Goal: Task Accomplishment & Management: Complete application form

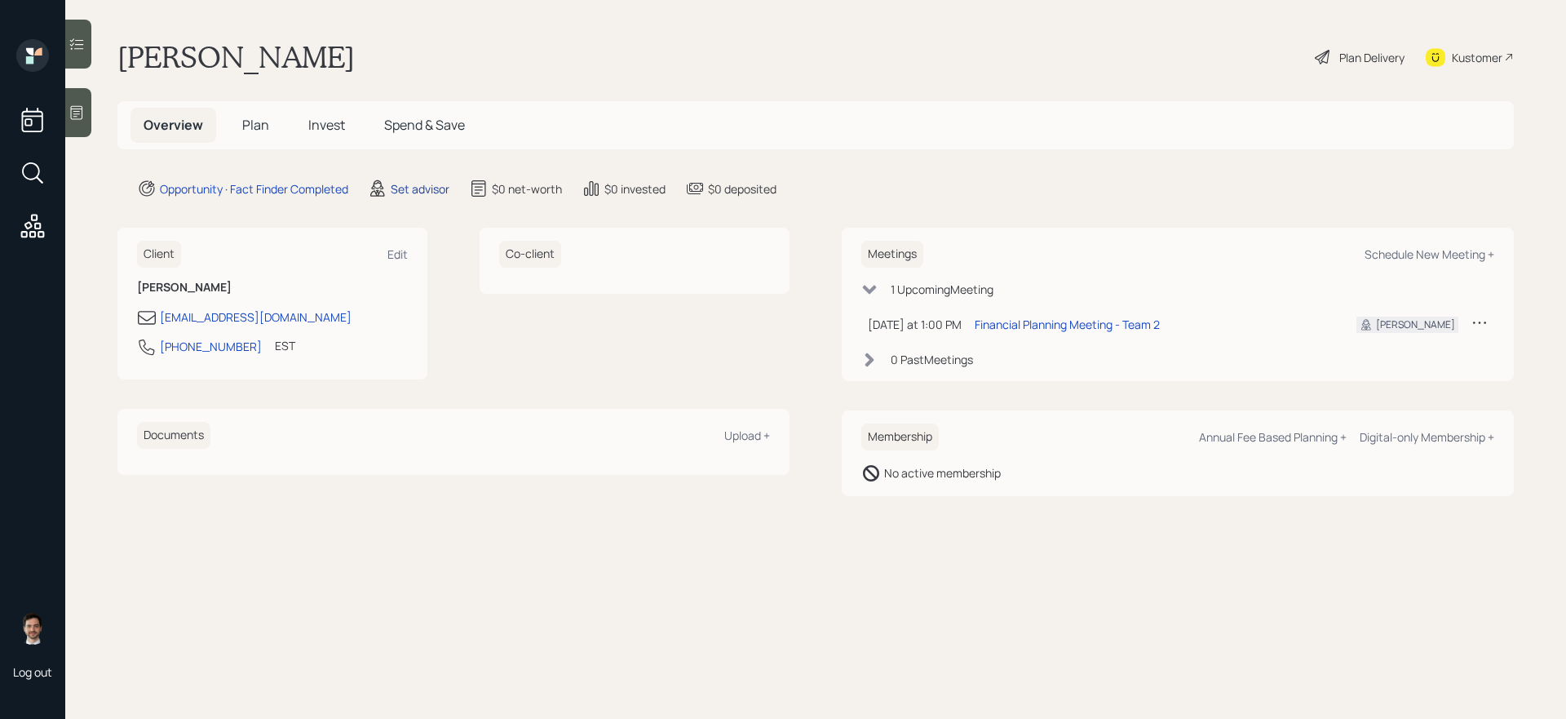
click at [423, 192] on div "Set advisor" at bounding box center [420, 188] width 59 height 17
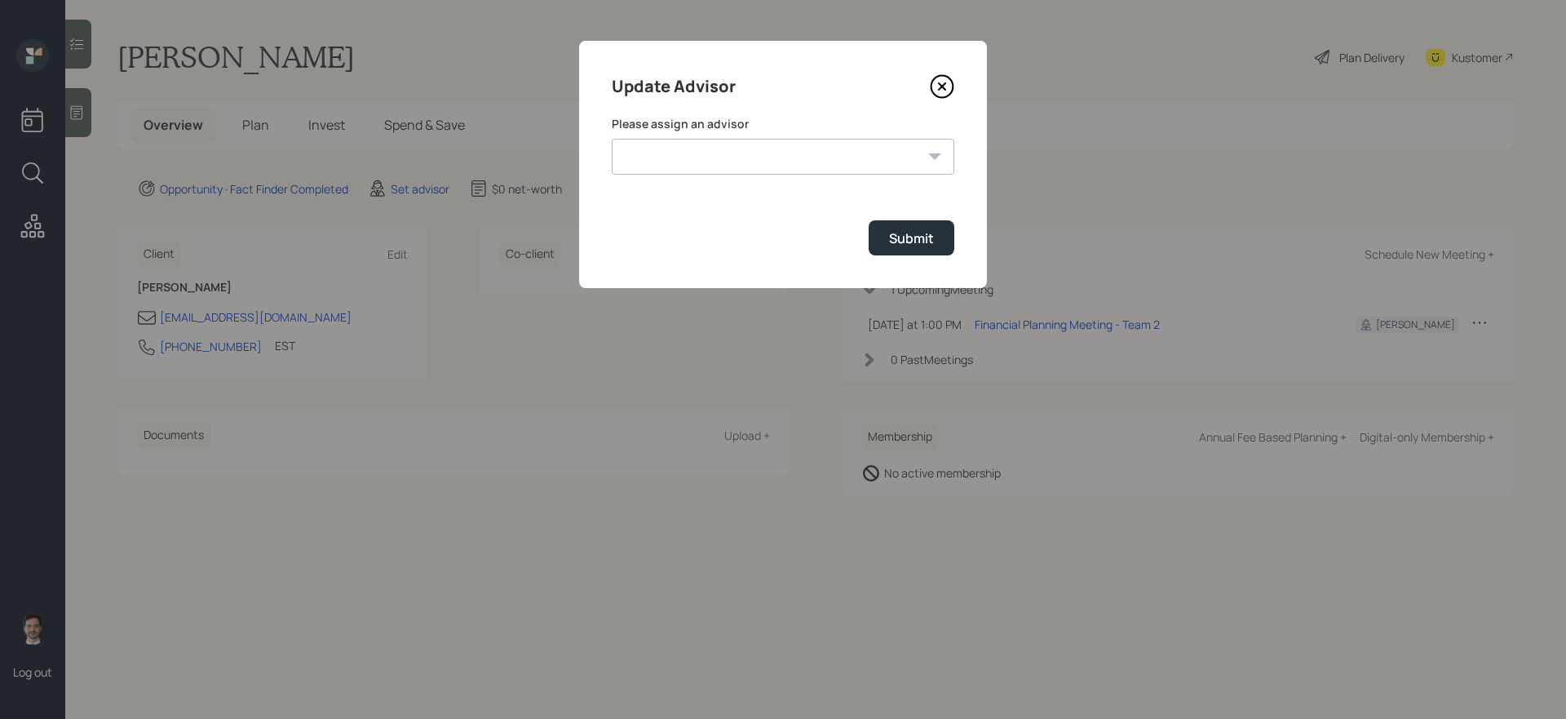
click at [675, 157] on select "[PERSON_NAME] [PERSON_NAME] [PERSON_NAME] End [PERSON_NAME] [PERSON_NAME] [PERS…" at bounding box center [783, 157] width 343 height 36
select select "ef6b64e1-8f62-4a74-b865-a7df4b35b836"
click at [612, 139] on select "[PERSON_NAME] [PERSON_NAME] [PERSON_NAME] End [PERSON_NAME] [PERSON_NAME] [PERS…" at bounding box center [783, 157] width 343 height 36
click at [906, 239] on div "Submit" at bounding box center [911, 238] width 45 height 18
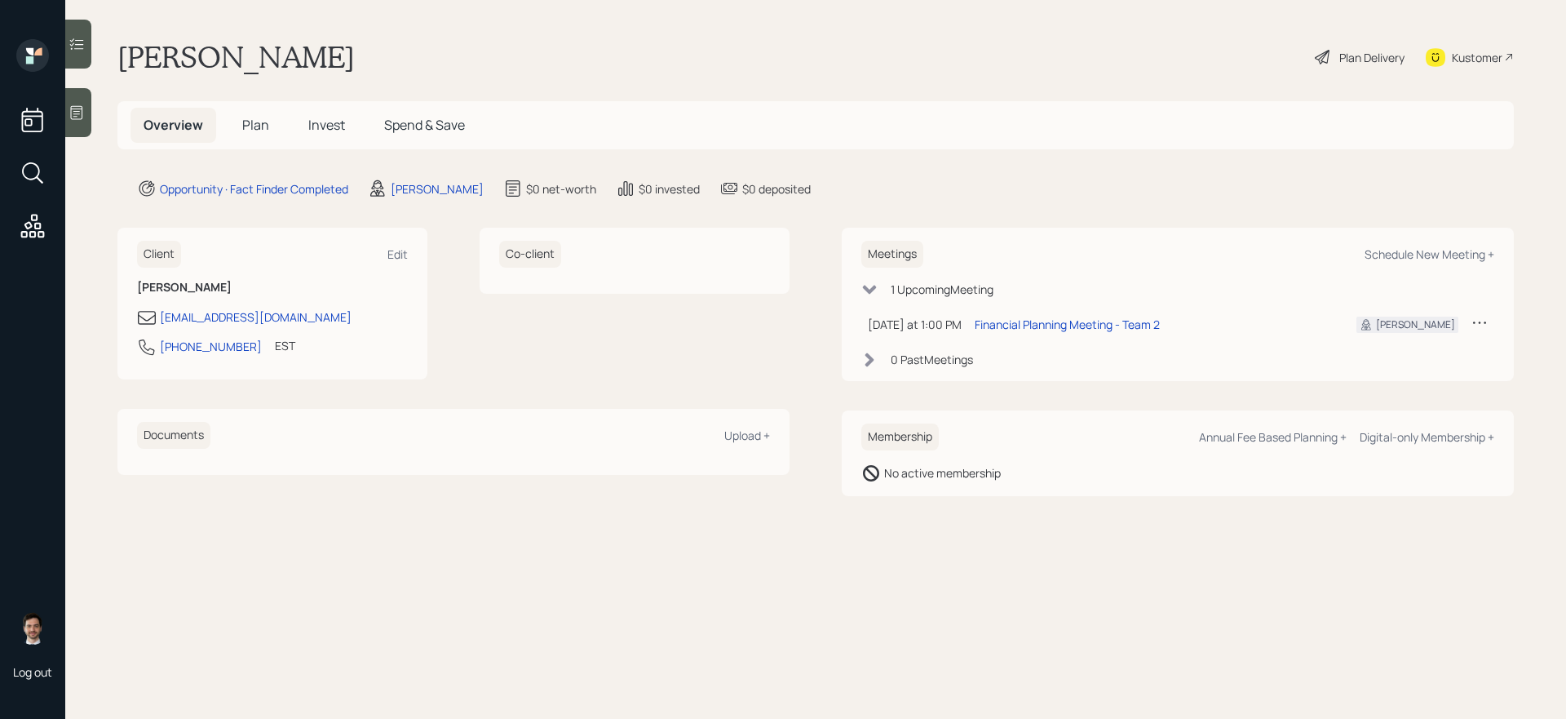
click at [254, 123] on span "Plan" at bounding box center [255, 125] width 27 height 18
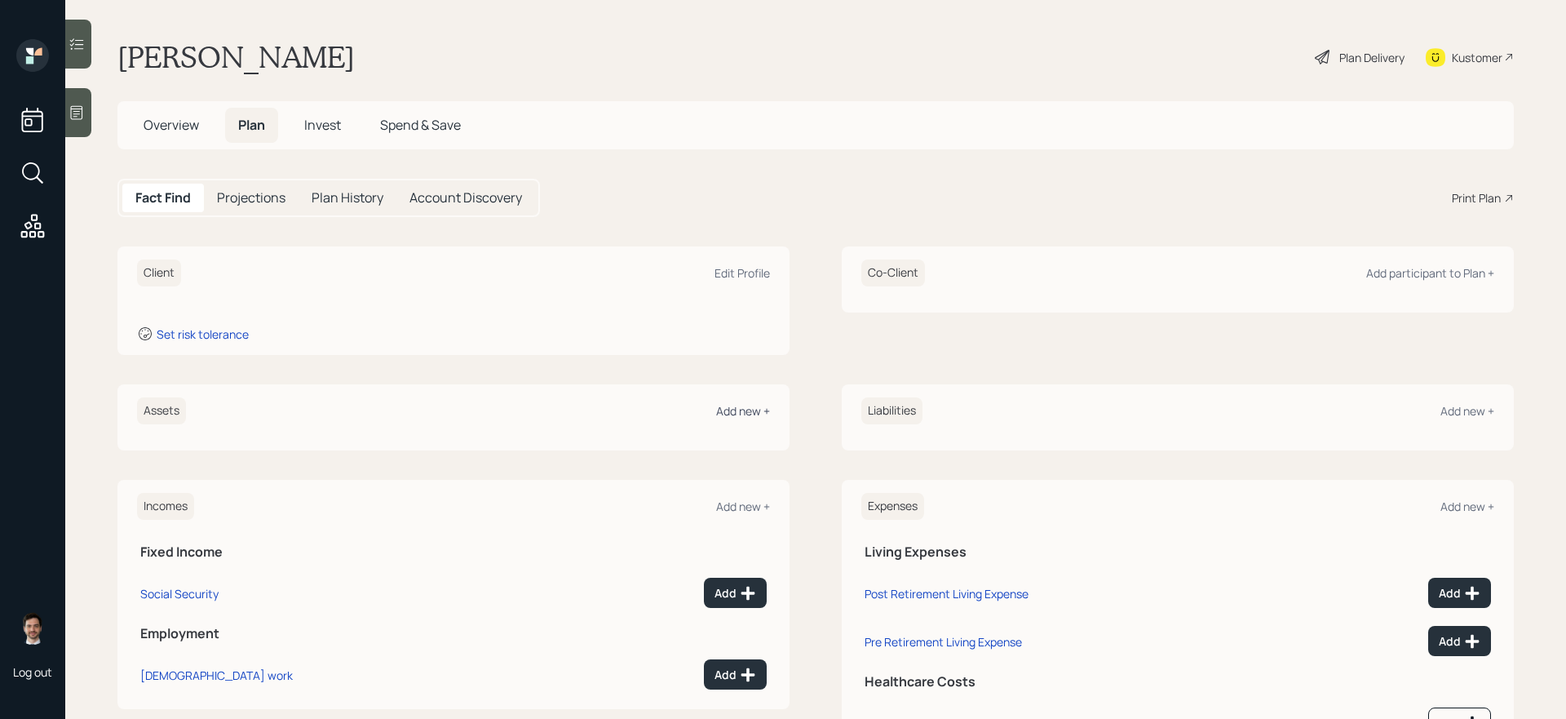
click at [730, 405] on div "Add new +" at bounding box center [743, 411] width 54 height 16
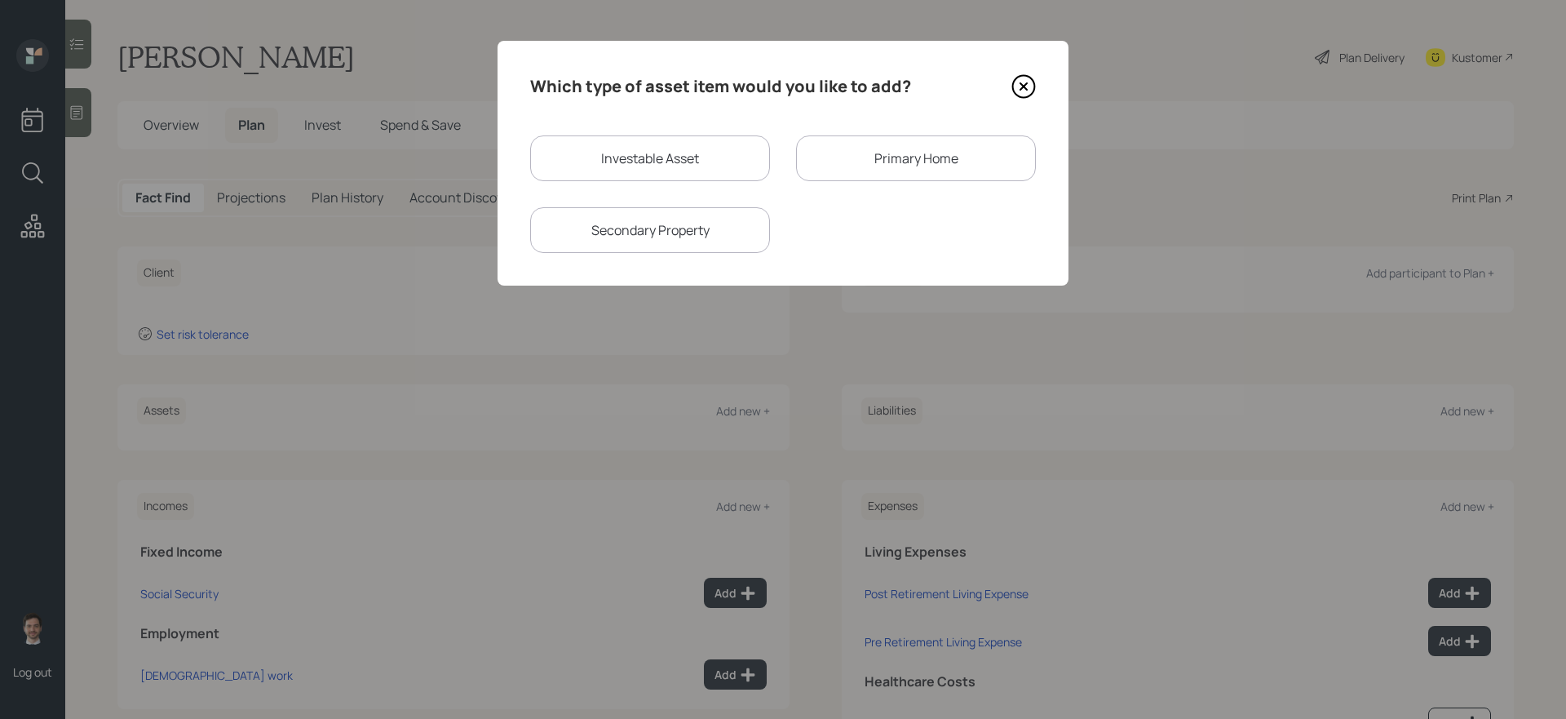
click at [694, 167] on div "Investable Asset" at bounding box center [650, 158] width 240 height 46
select select "taxable"
select select "balanced"
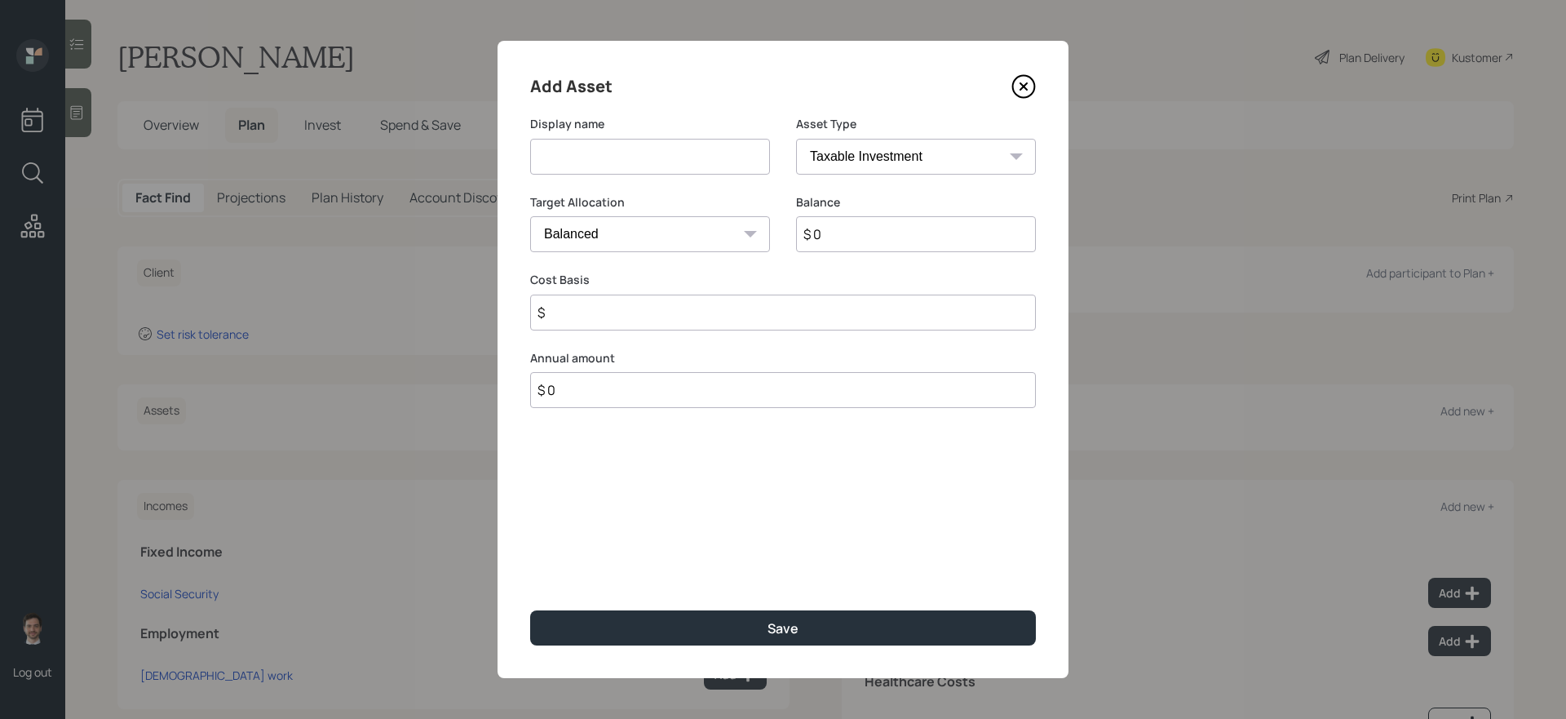
click at [659, 166] on input at bounding box center [650, 157] width 240 height 36
type input "Merrill Lynch Brokerage?"
click at [875, 232] on input "$ 0" at bounding box center [916, 234] width 240 height 36
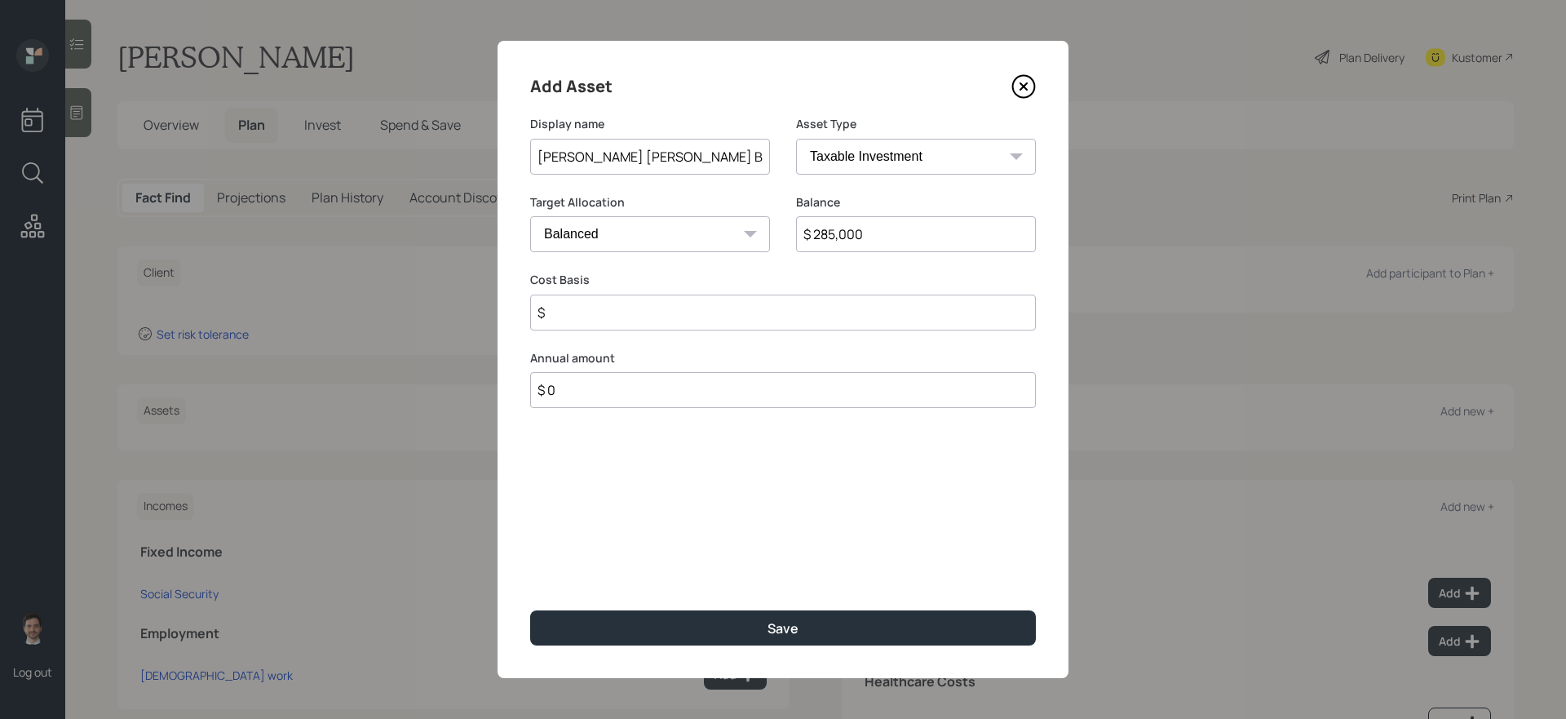
type input "$ 285,000"
type input "$ 200,000"
click at [530, 606] on button "Save" at bounding box center [783, 627] width 506 height 35
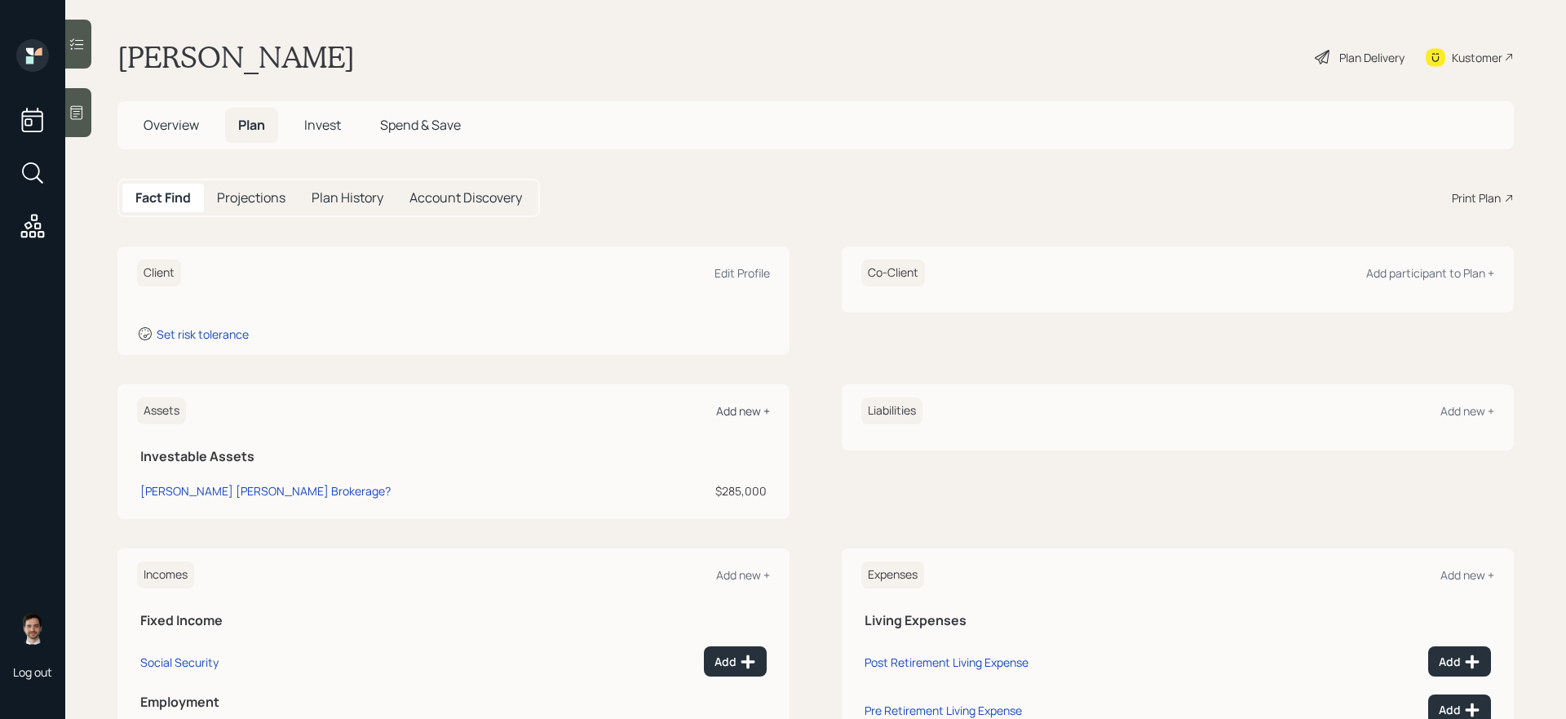
click at [748, 414] on div "Add new +" at bounding box center [743, 411] width 54 height 16
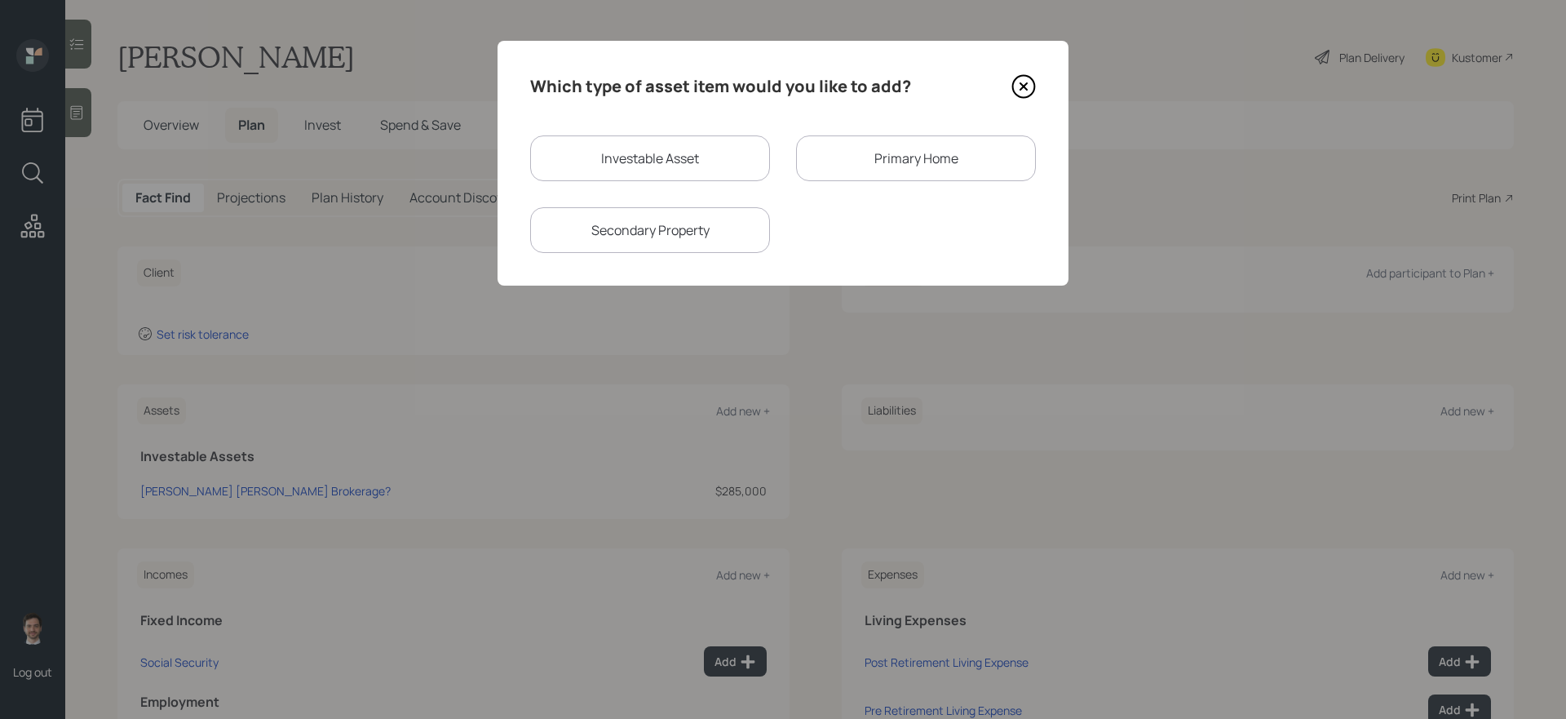
click at [702, 162] on div "Investable Asset" at bounding box center [650, 158] width 240 height 46
select select "taxable"
select select "balanced"
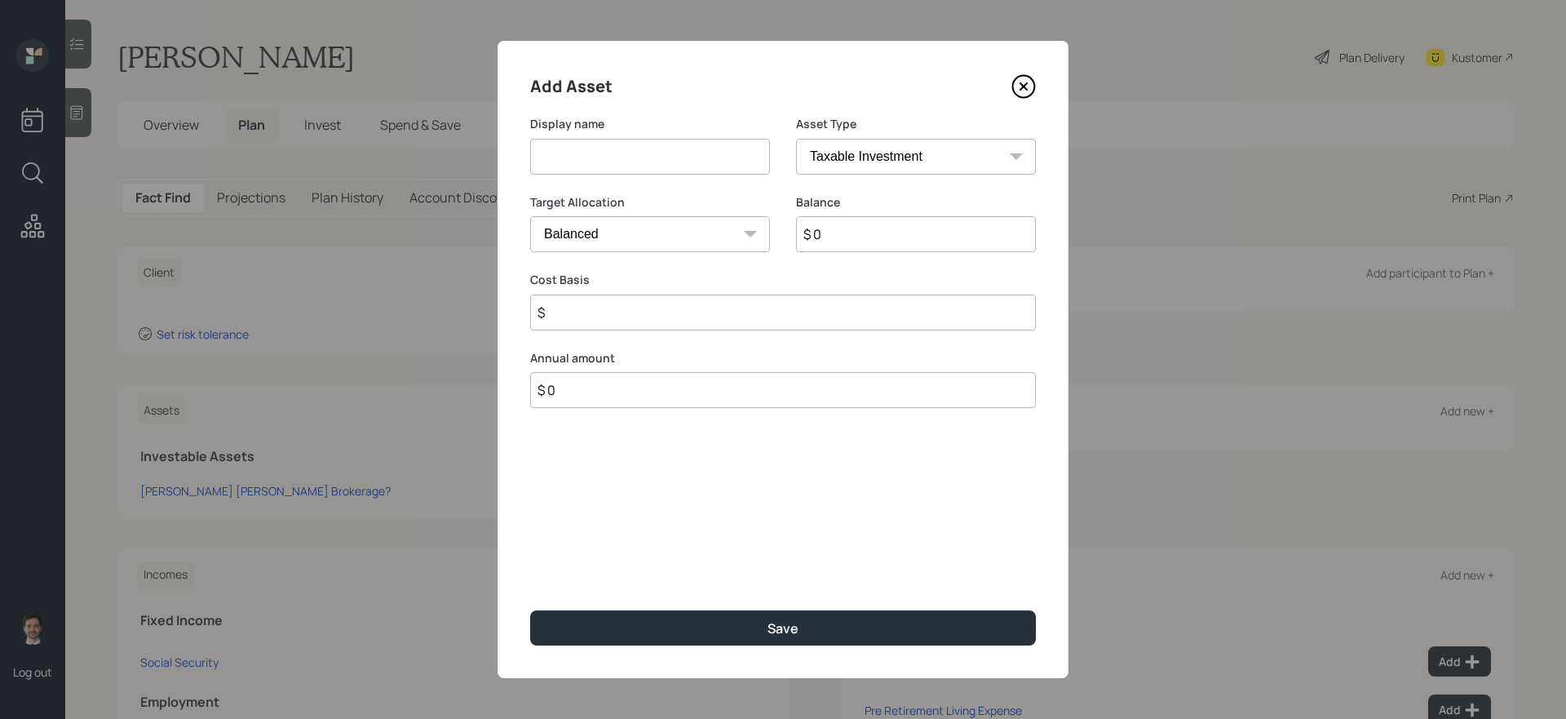
click at [699, 162] on input at bounding box center [650, 157] width 240 height 36
type input "Money Market"
select select "uninvested"
type input "$ 3"
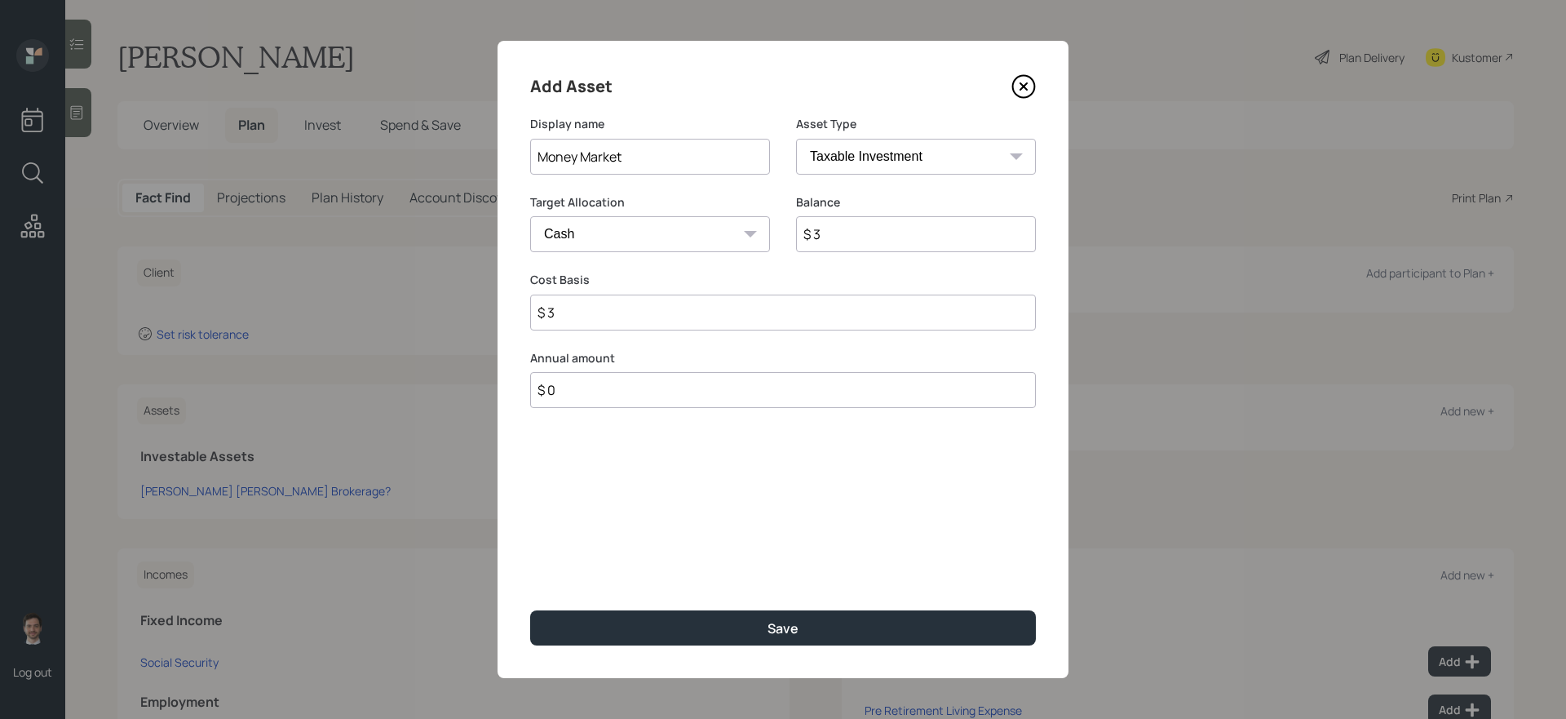
type input "$ 35"
type input "$ 350"
type input "$ 3,500"
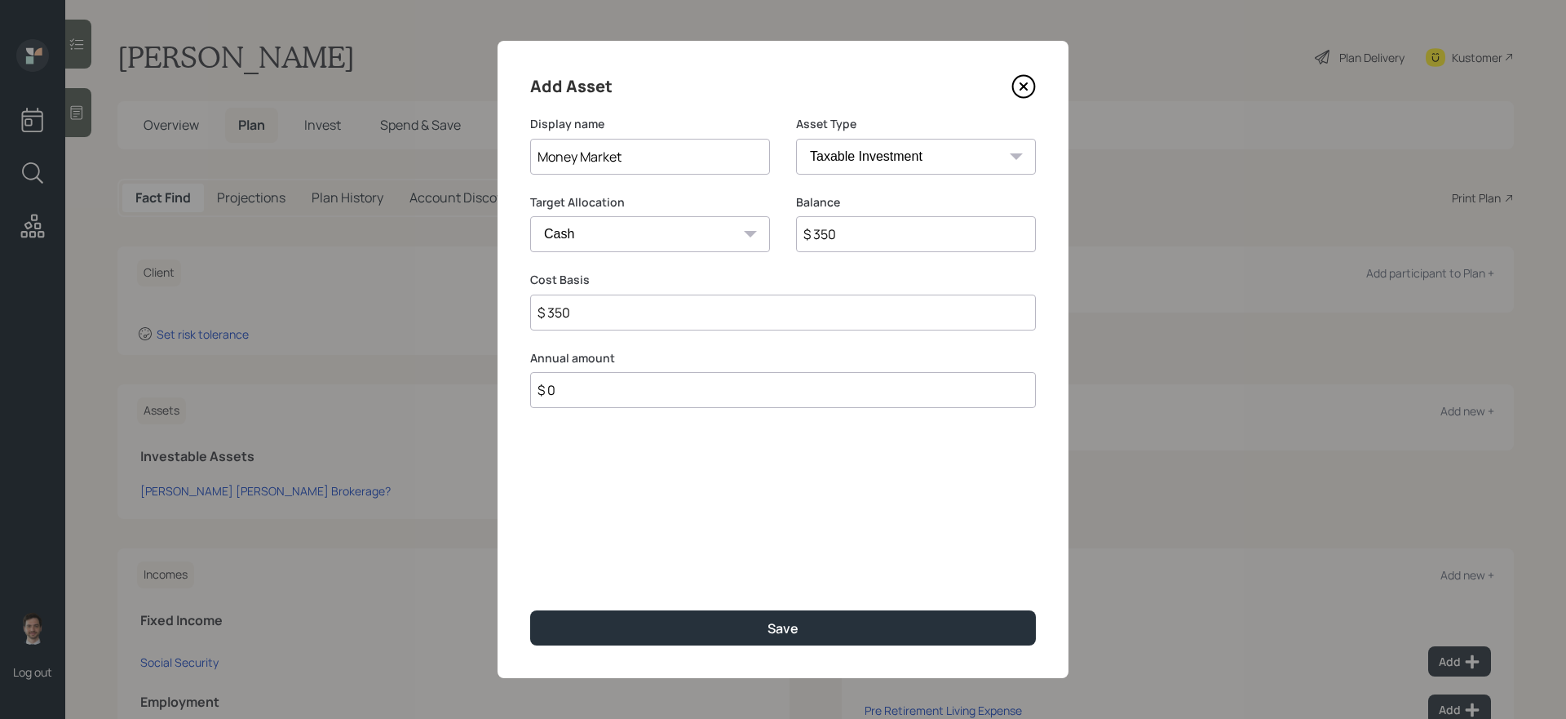
type input "$ 3,500"
type input "$ 35,000"
click at [530, 606] on button "Save" at bounding box center [783, 627] width 506 height 35
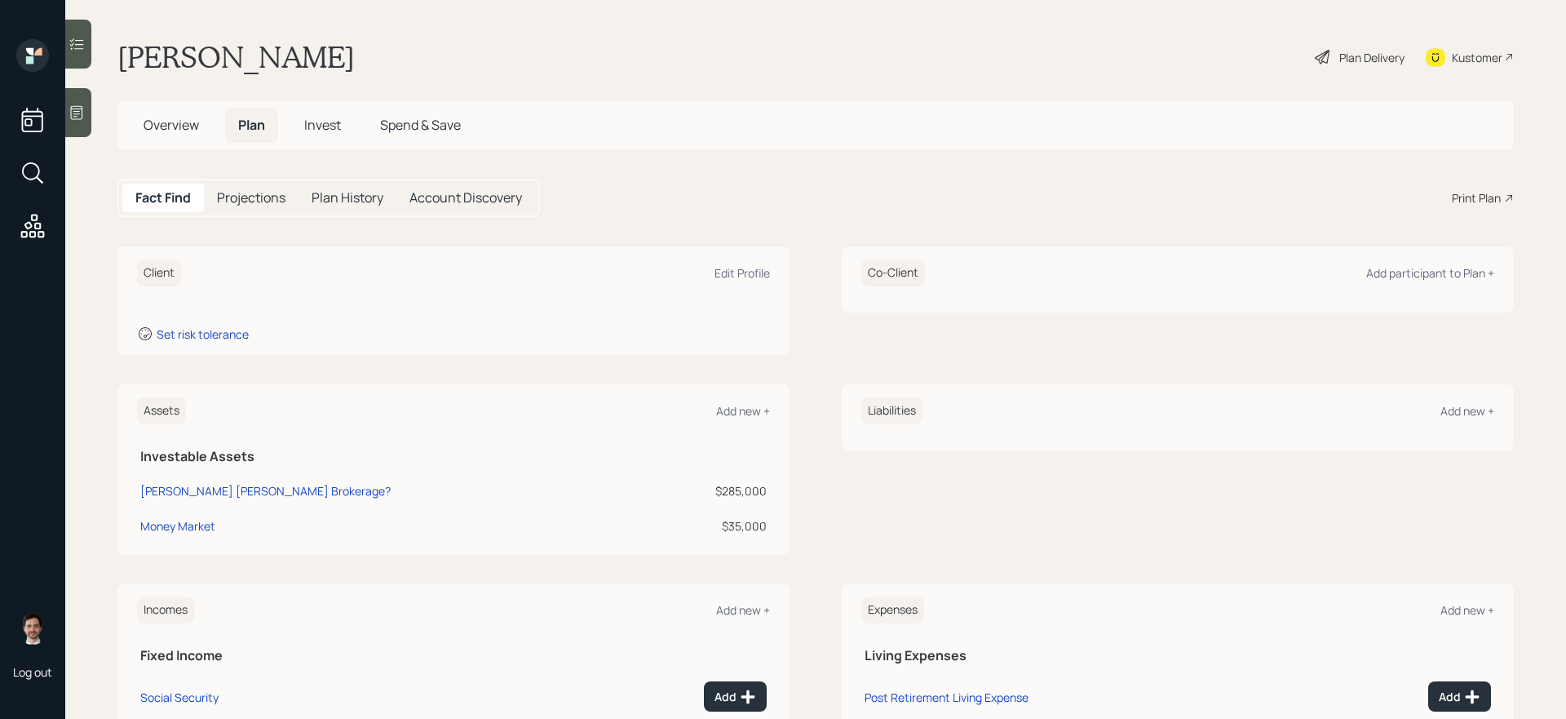
scroll to position [122, 0]
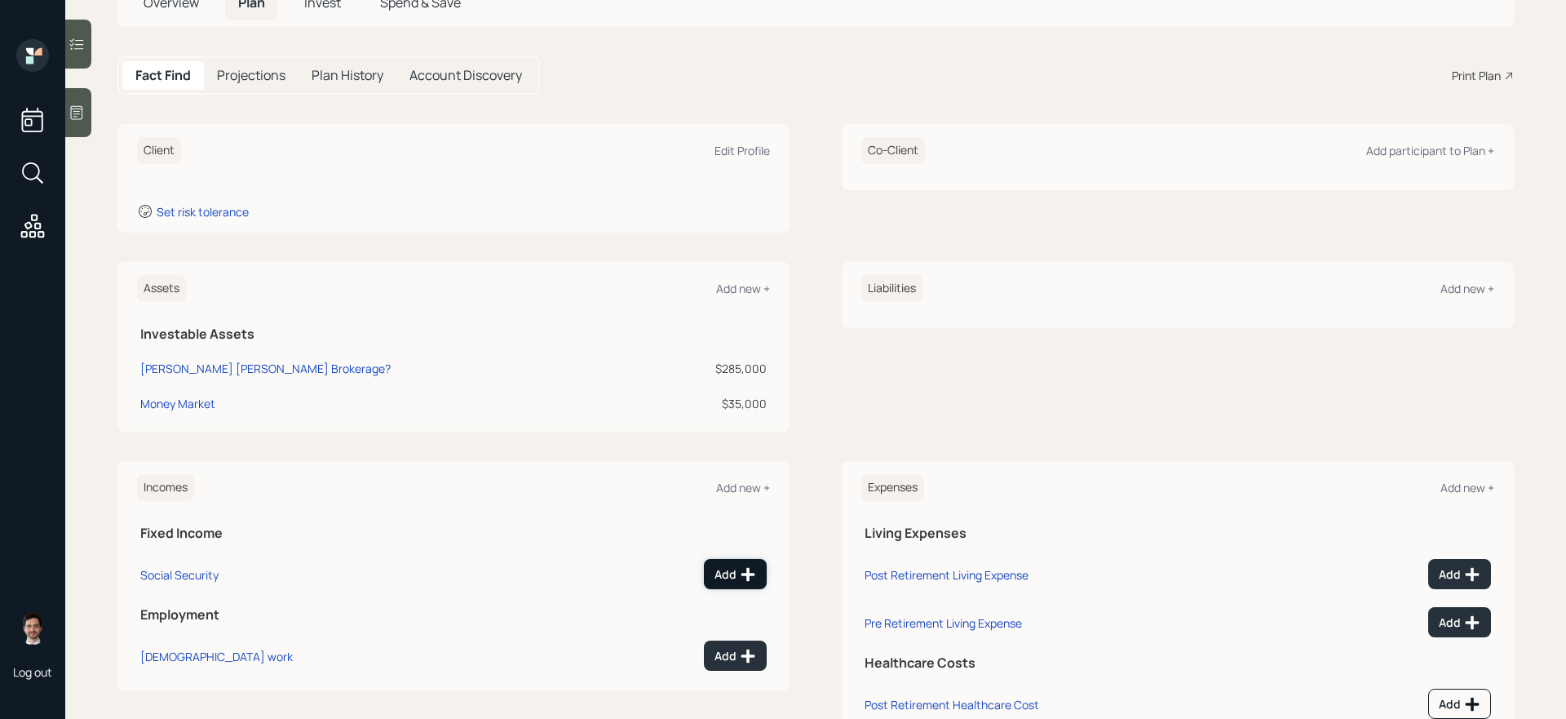
click at [720, 575] on div "Add" at bounding box center [736, 574] width 42 height 16
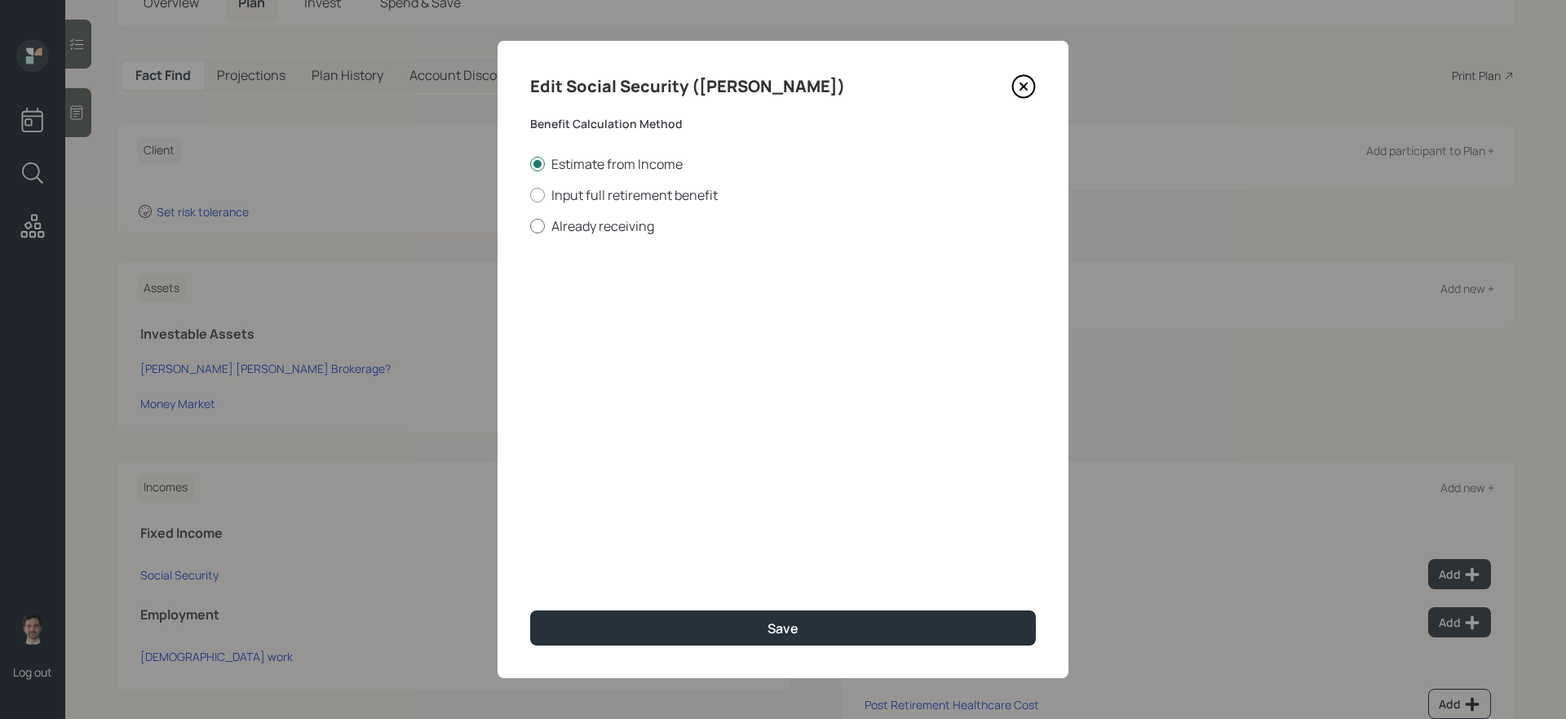
click at [588, 231] on label "Already receiving" at bounding box center [783, 226] width 506 height 18
click at [530, 226] on input "Already receiving" at bounding box center [529, 225] width 1 height 1
radio input "true"
click at [598, 300] on input "$" at bounding box center [783, 295] width 506 height 36
type input "$ 1,100"
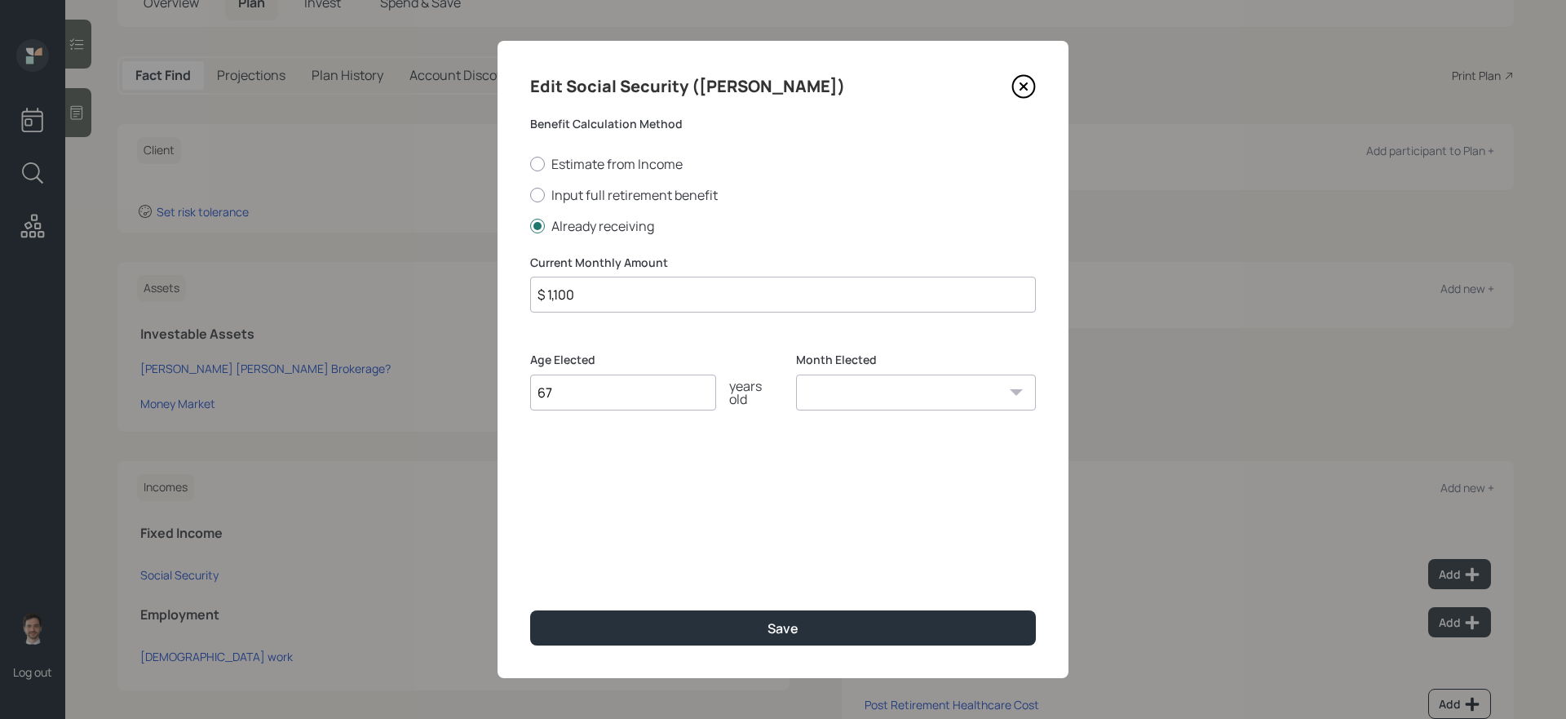
type input "67"
click at [861, 577] on div "Edit Social Security (Casey) Benefit Calculation Method Estimate from Income In…" at bounding box center [783, 359] width 571 height 637
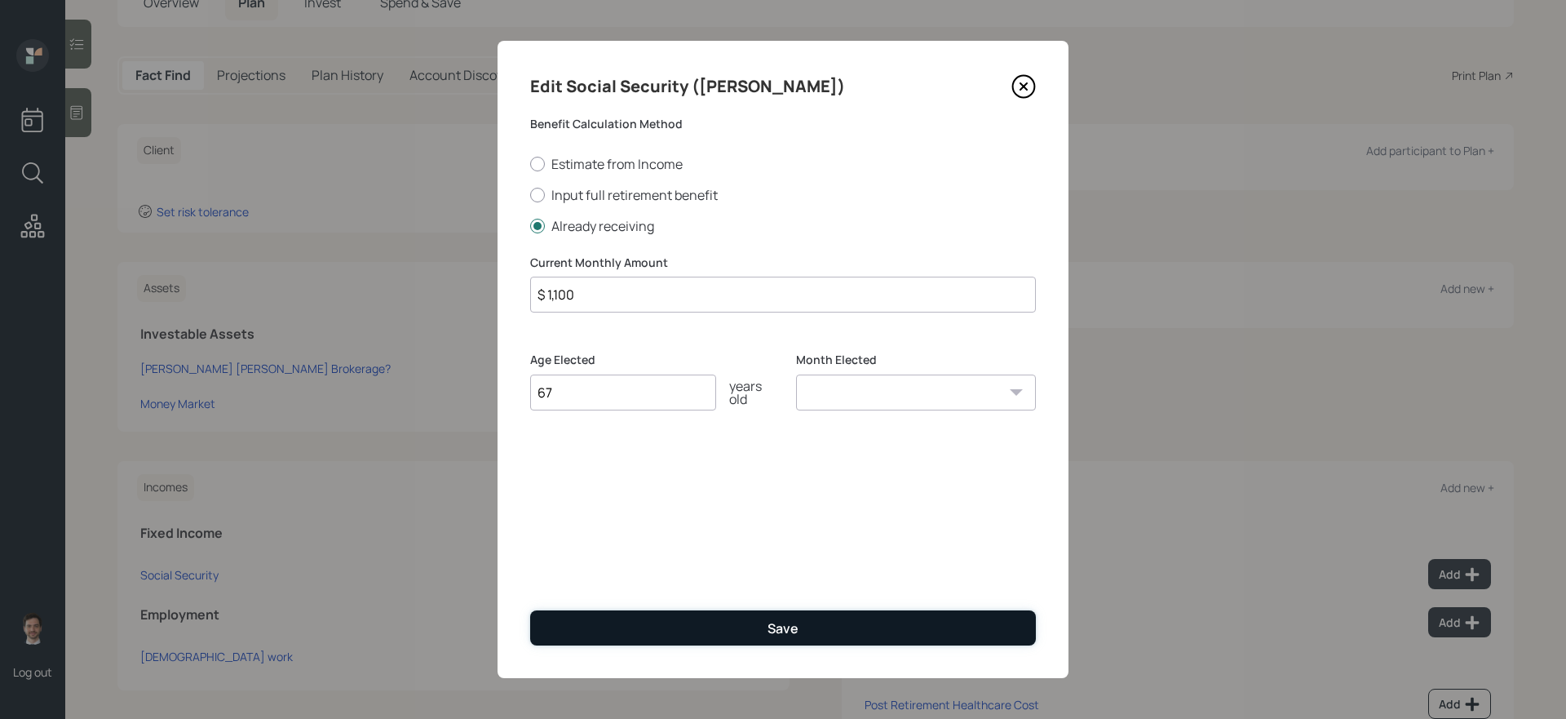
click at [814, 606] on button "Save" at bounding box center [783, 627] width 506 height 35
